Goal: Check status

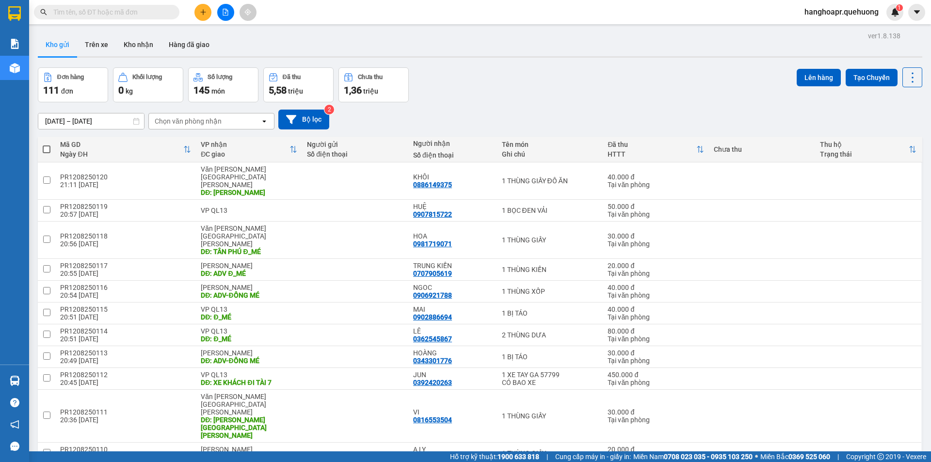
click at [152, 14] on input "text" at bounding box center [110, 12] width 114 height 11
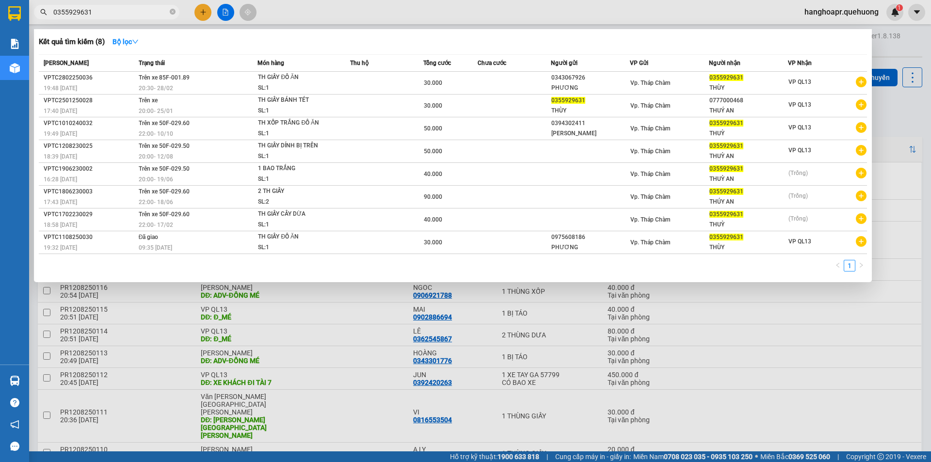
type input "0355929631"
click at [895, 115] on div at bounding box center [465, 231] width 931 height 462
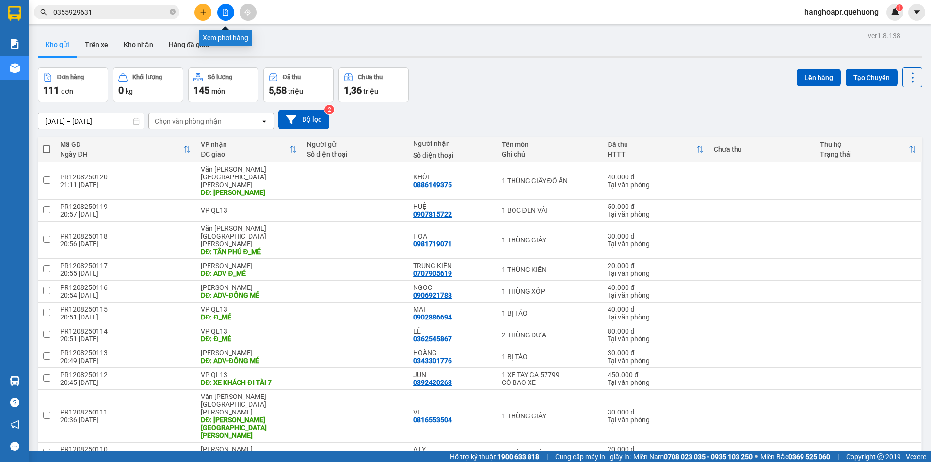
click at [228, 11] on icon "file-add" at bounding box center [225, 12] width 7 height 7
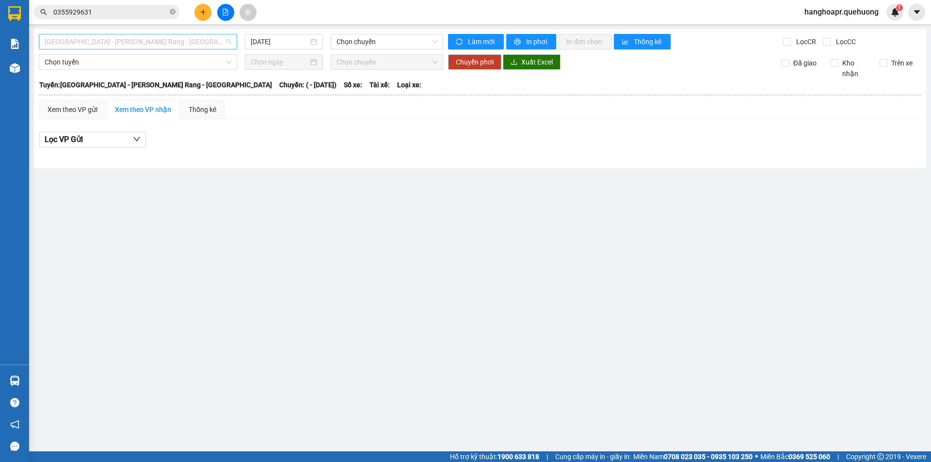
click at [92, 46] on span "[GEOGRAPHIC_DATA] - [PERSON_NAME] Rang - [GEOGRAPHIC_DATA]" at bounding box center [138, 41] width 187 height 15
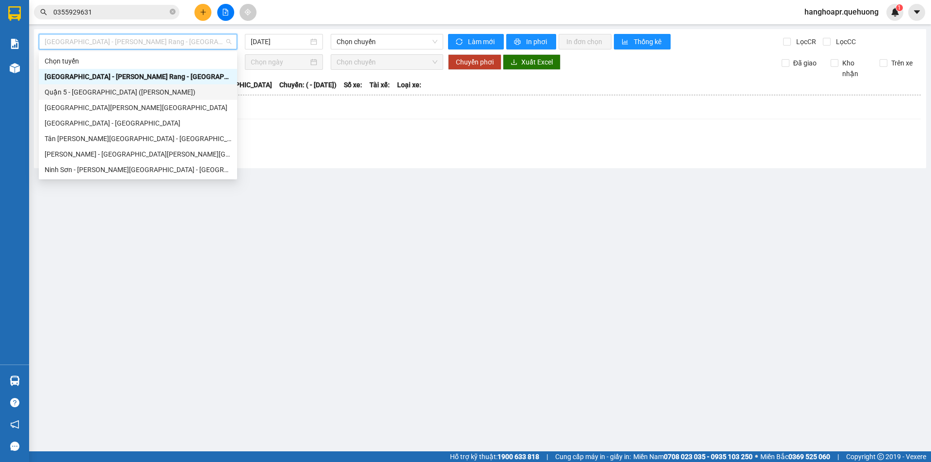
click at [233, 91] on div "Quận 5 - [GEOGRAPHIC_DATA] ([PERSON_NAME])" at bounding box center [138, 92] width 198 height 16
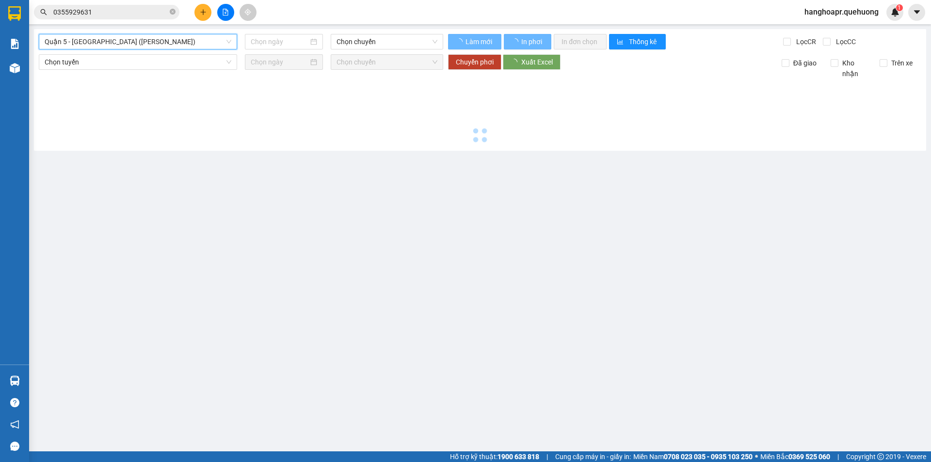
type input "[DATE]"
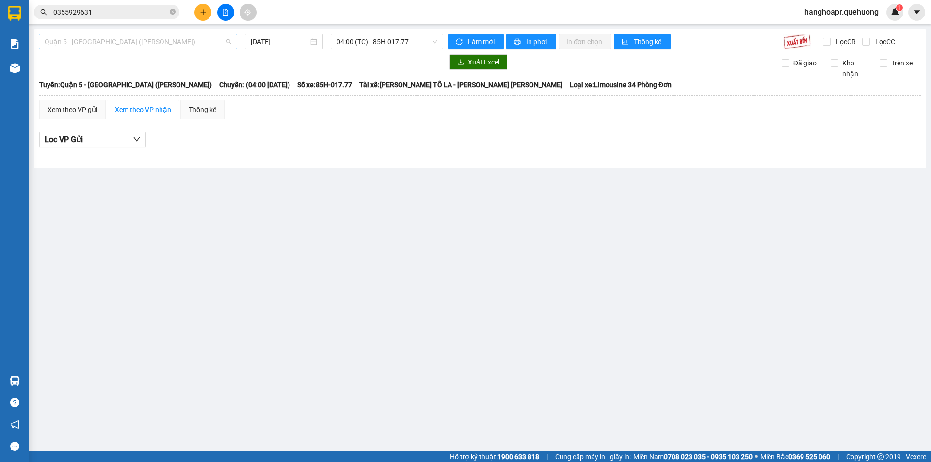
click at [188, 45] on span "Quận 5 - [GEOGRAPHIC_DATA] ([PERSON_NAME])" at bounding box center [138, 41] width 187 height 15
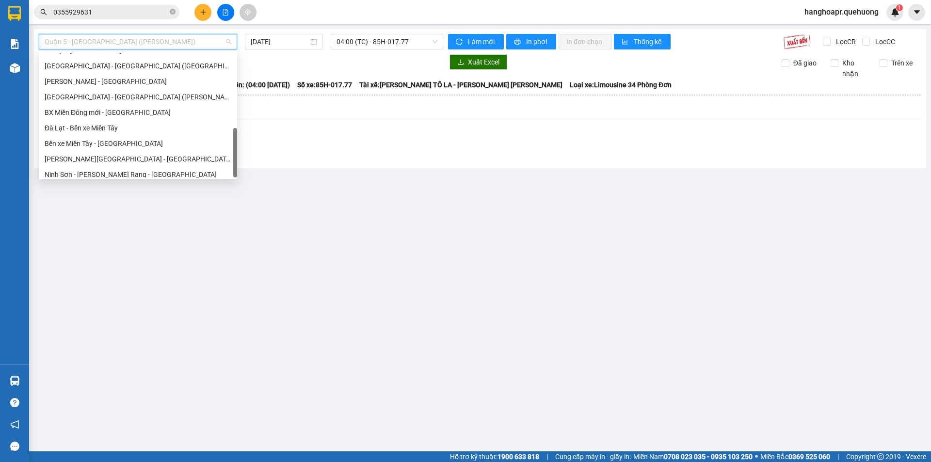
scroll to position [264, 0]
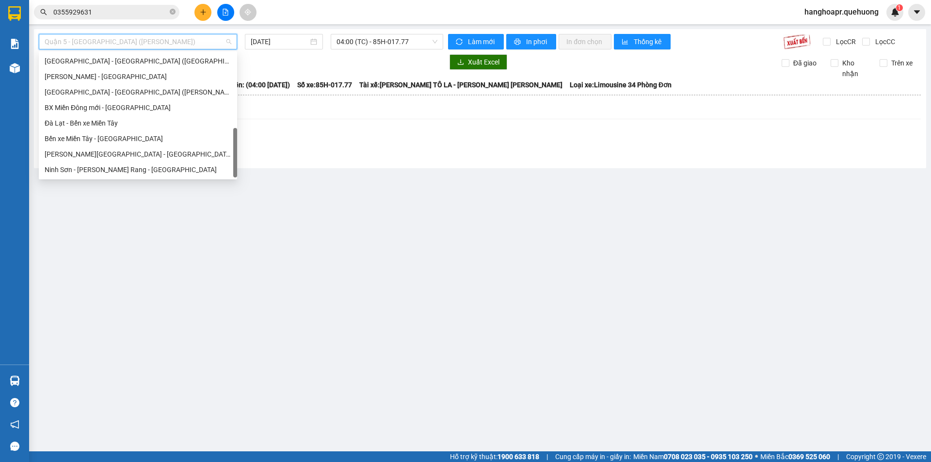
drag, startPoint x: 236, startPoint y: 92, endPoint x: 196, endPoint y: 177, distance: 94.1
click at [227, 204] on body "Kết quả [PERSON_NAME] ( 8 ) Bộ lọc Mã ĐH Trạng thái Món hàng Thu hộ [PERSON_NAM…" at bounding box center [465, 231] width 931 height 462
click at [88, 169] on div "Ninh Sơn - [PERSON_NAME] Rang - [GEOGRAPHIC_DATA]" at bounding box center [138, 169] width 187 height 11
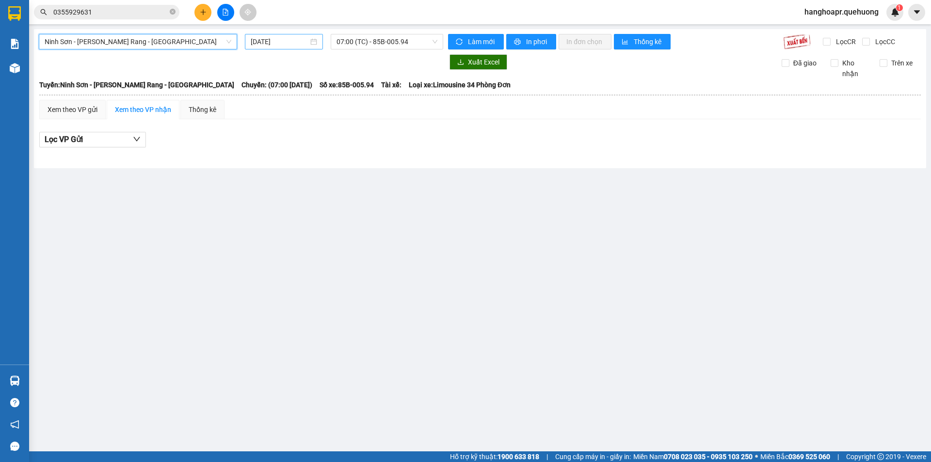
click at [278, 39] on input "[DATE]" at bounding box center [280, 41] width 58 height 11
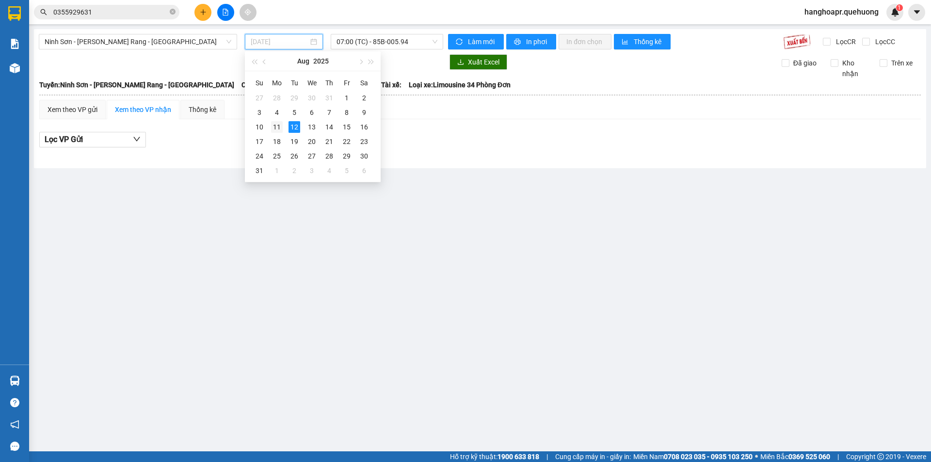
click at [271, 121] on div "11" at bounding box center [277, 127] width 12 height 12
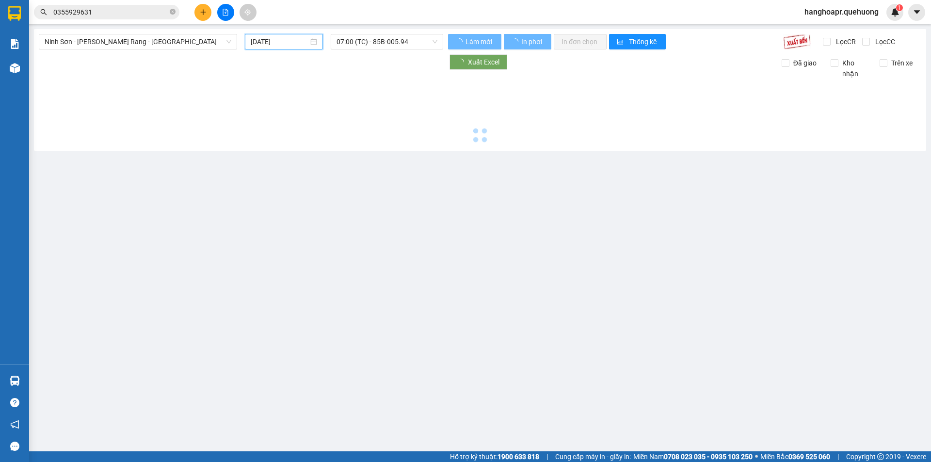
type input "[DATE]"
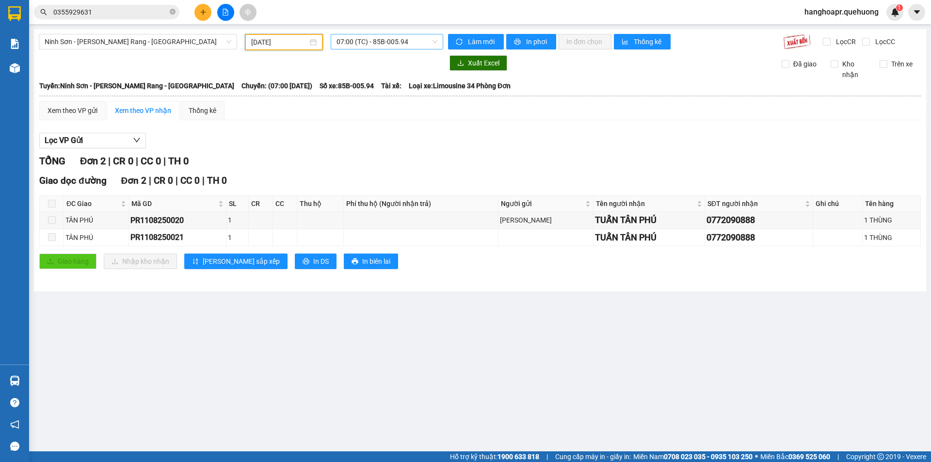
click at [366, 45] on span "07:00 (TC) - 85B-005.94" at bounding box center [386, 41] width 101 height 15
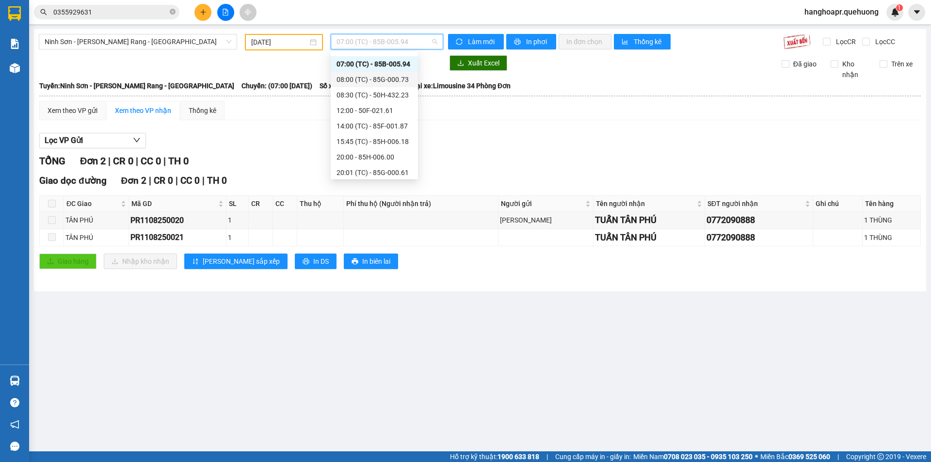
scroll to position [14, 0]
click at [386, 153] on div "20:00 - 85H-006.00" at bounding box center [374, 156] width 76 height 11
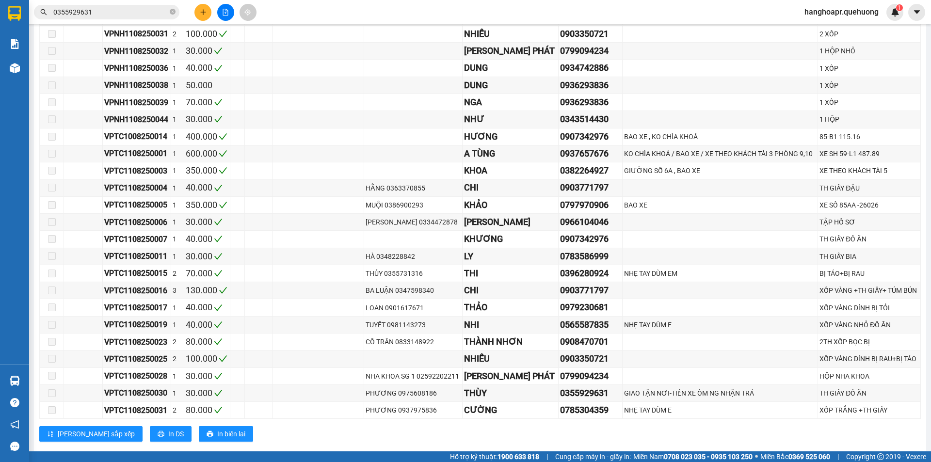
scroll to position [554, 0]
